Goal: Information Seeking & Learning: Learn about a topic

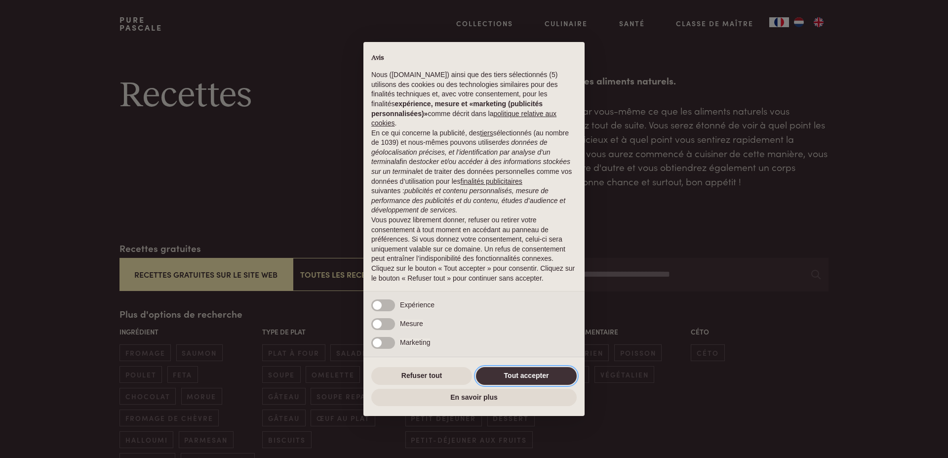
click at [561, 373] on button "Tout accepter" at bounding box center [526, 376] width 101 height 18
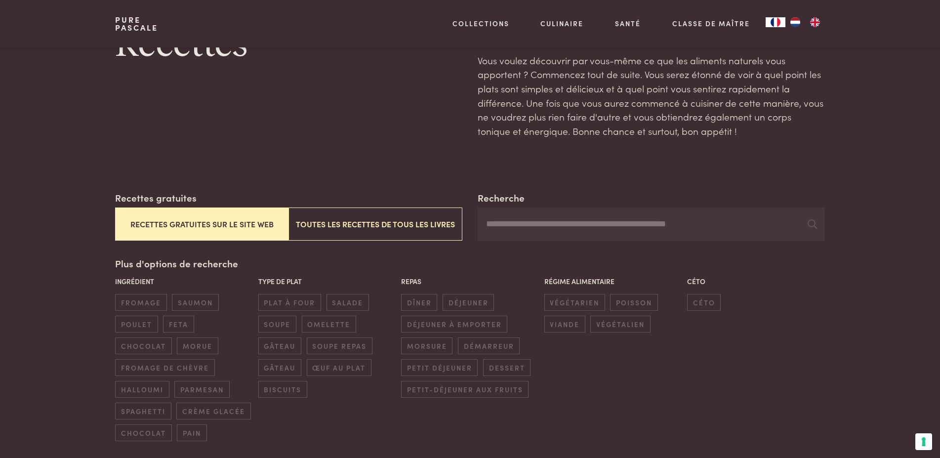
scroll to position [101, 0]
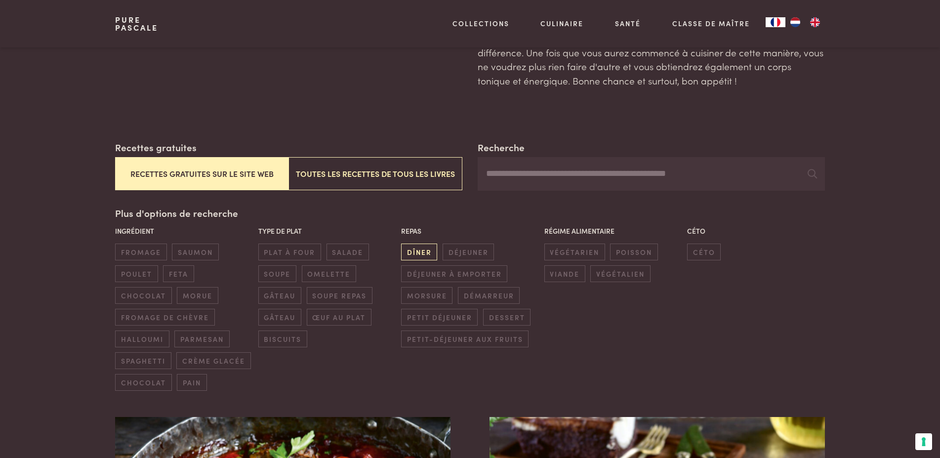
click at [423, 255] on span "dîner" at bounding box center [419, 252] width 36 height 16
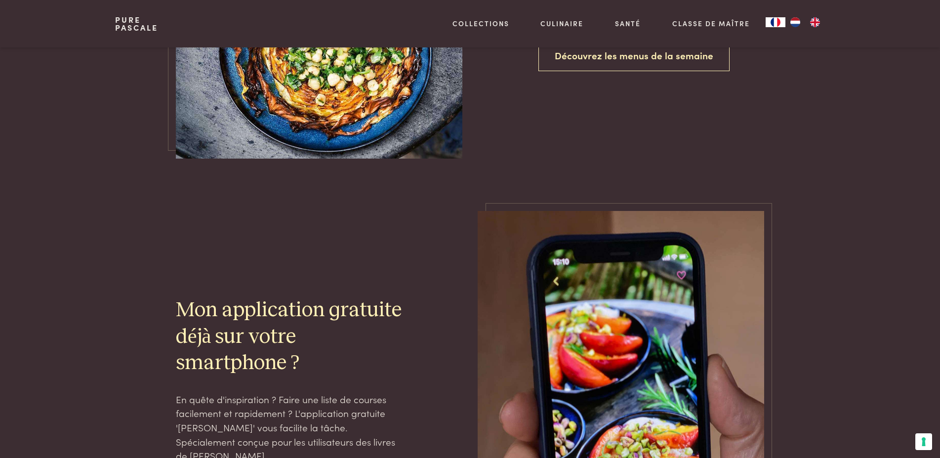
scroll to position [2609, 0]
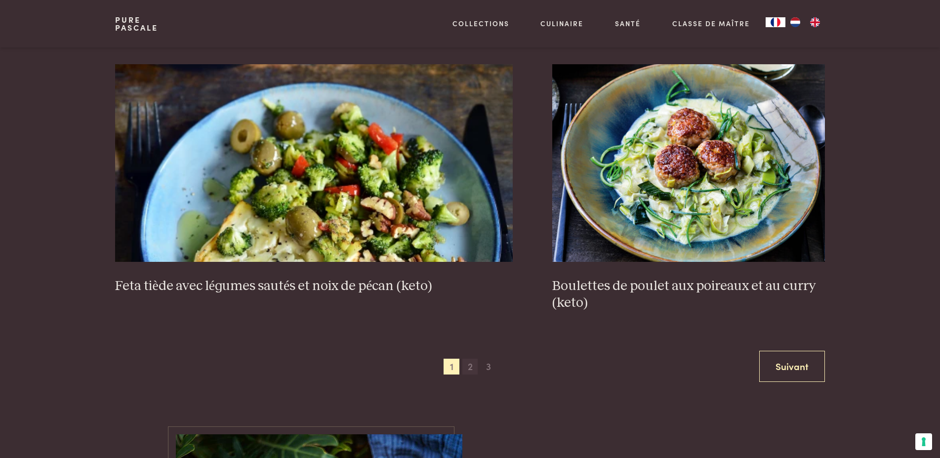
click at [475, 362] on span "2" at bounding box center [470, 367] width 16 height 16
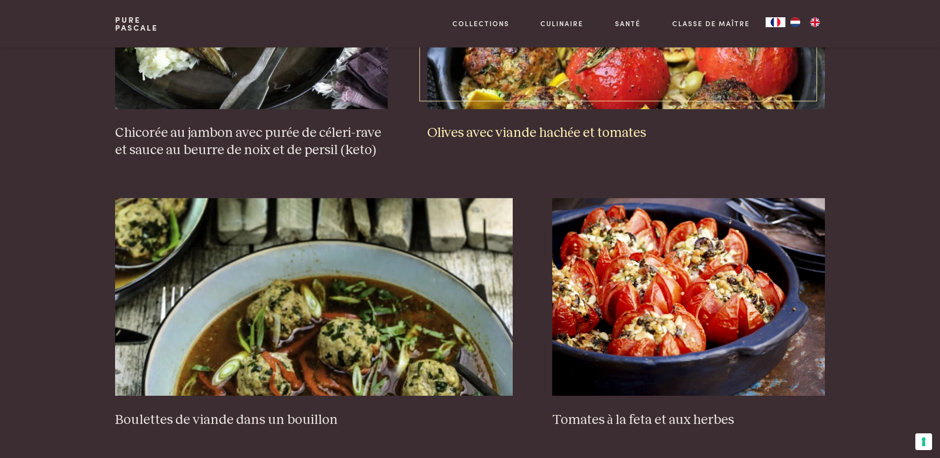
scroll to position [1904, 0]
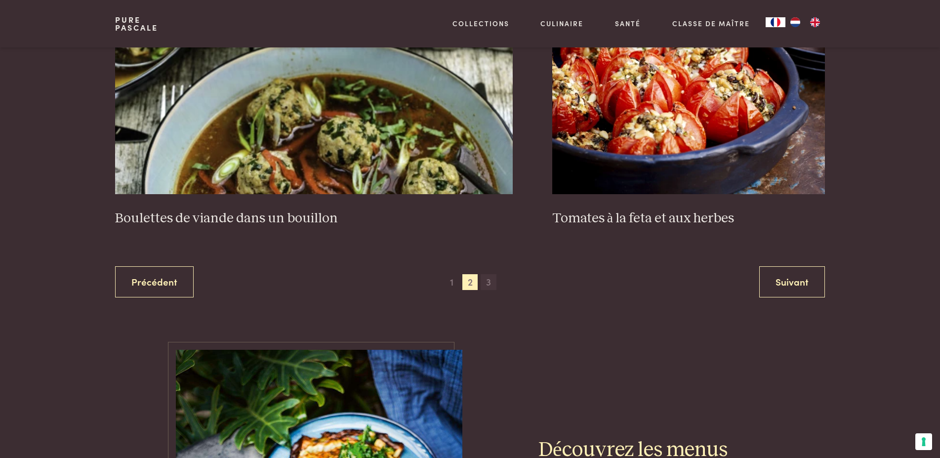
click at [488, 283] on span "3" at bounding box center [489, 282] width 16 height 16
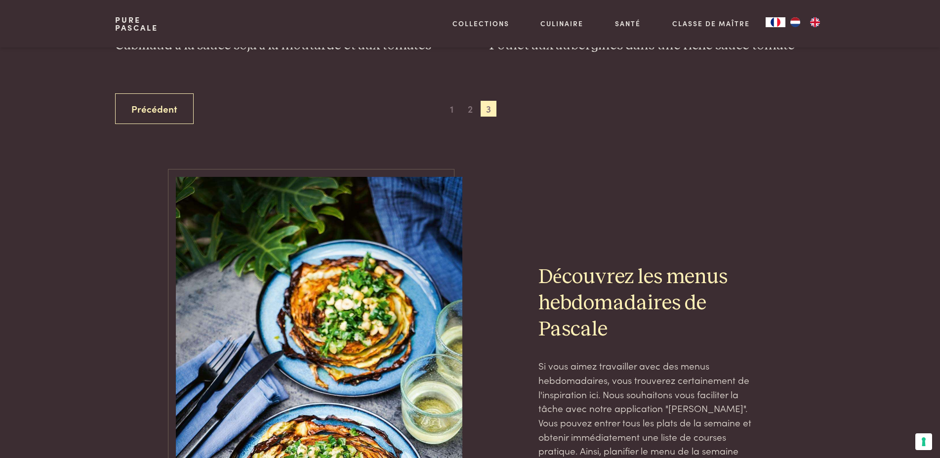
scroll to position [895, 0]
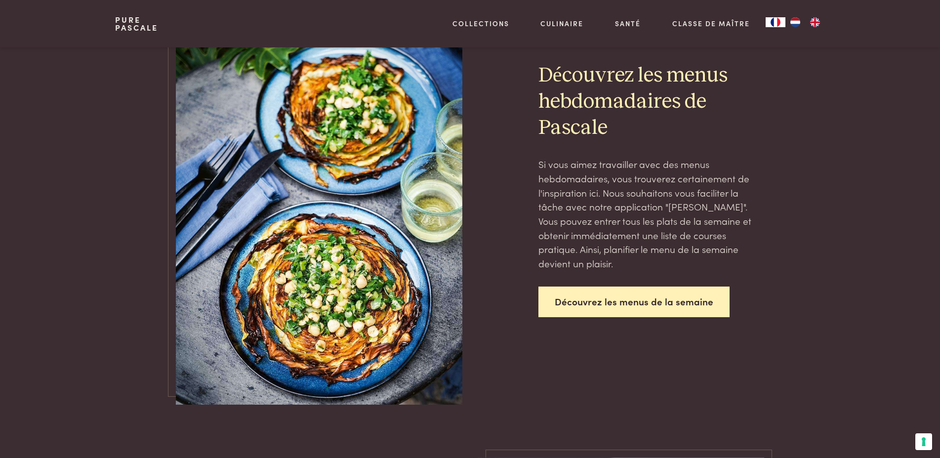
click at [580, 303] on link "Découvrez les menus de la semaine" at bounding box center [633, 301] width 191 height 31
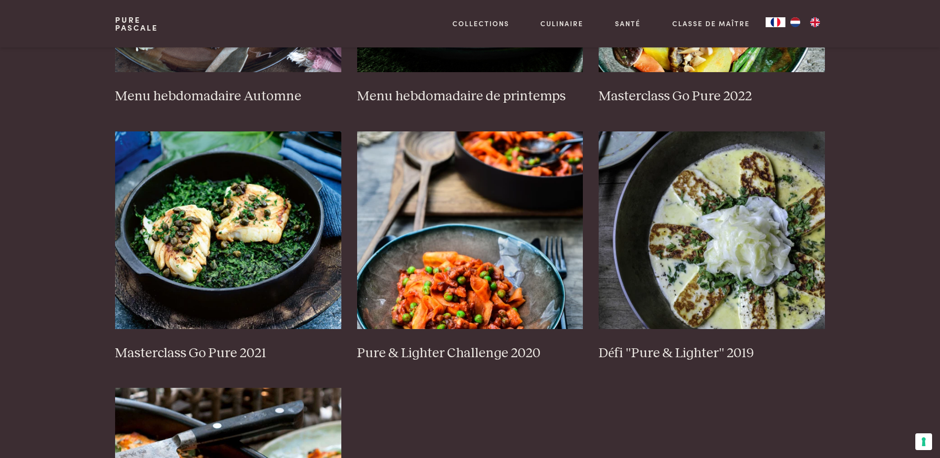
scroll to position [353, 0]
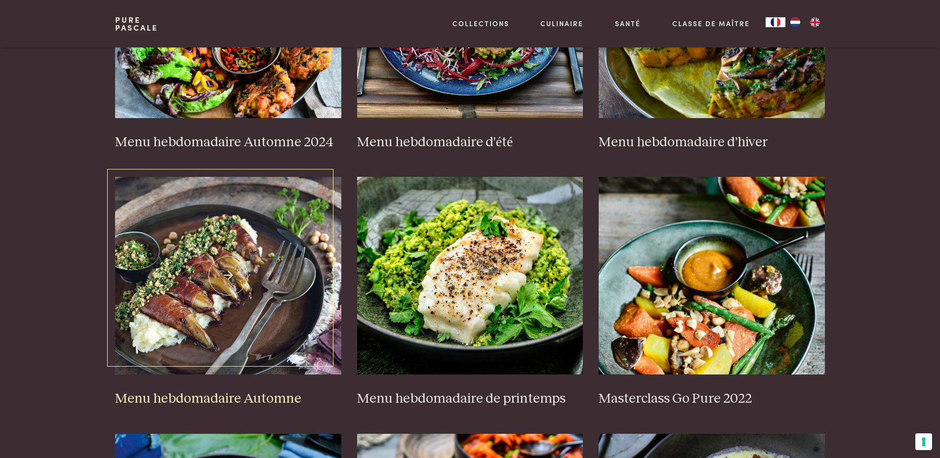
click at [298, 296] on img at bounding box center [228, 276] width 226 height 198
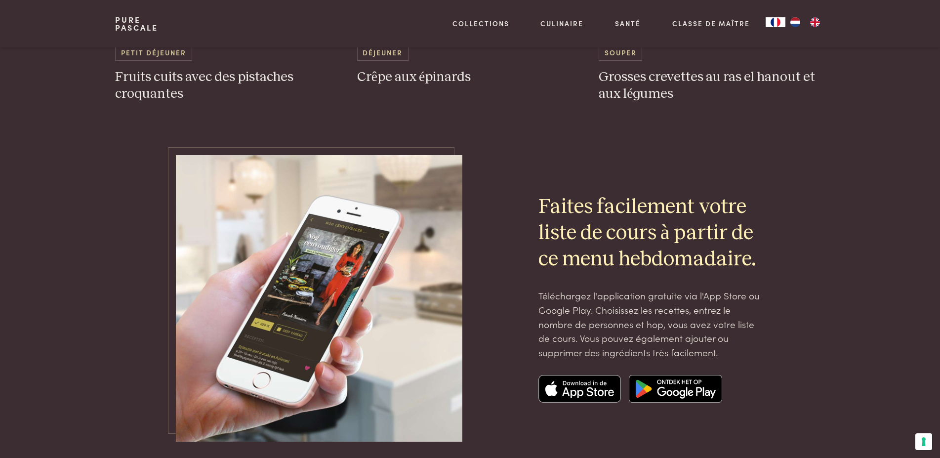
scroll to position [3527, 0]
